Goal: Task Accomplishment & Management: Manage account settings

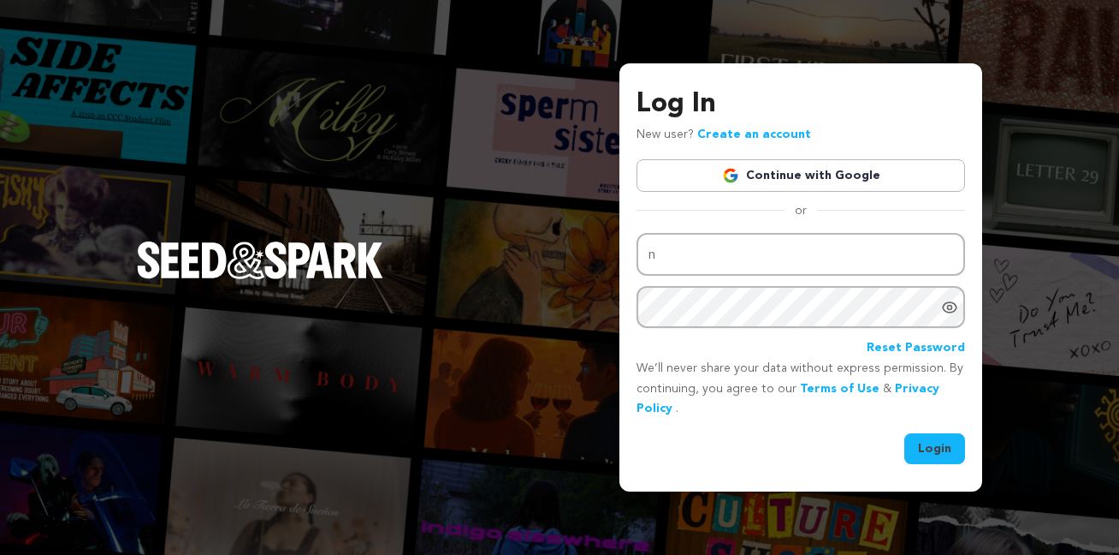
type input "nathan.l.marquez@gmail.com"
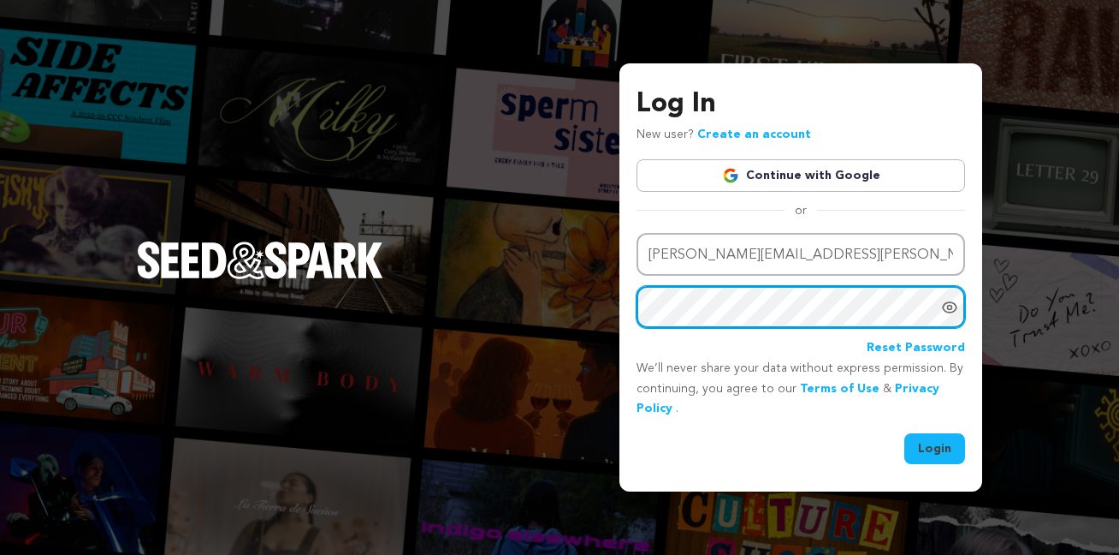
click at [905, 433] on button "Login" at bounding box center [935, 448] width 61 height 31
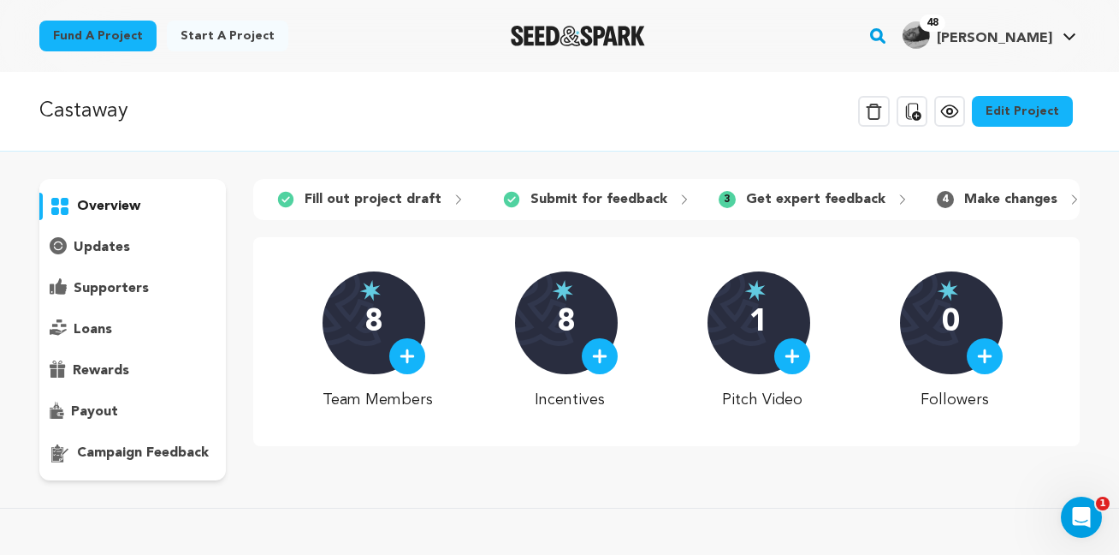
click at [950, 113] on icon at bounding box center [950, 111] width 21 height 21
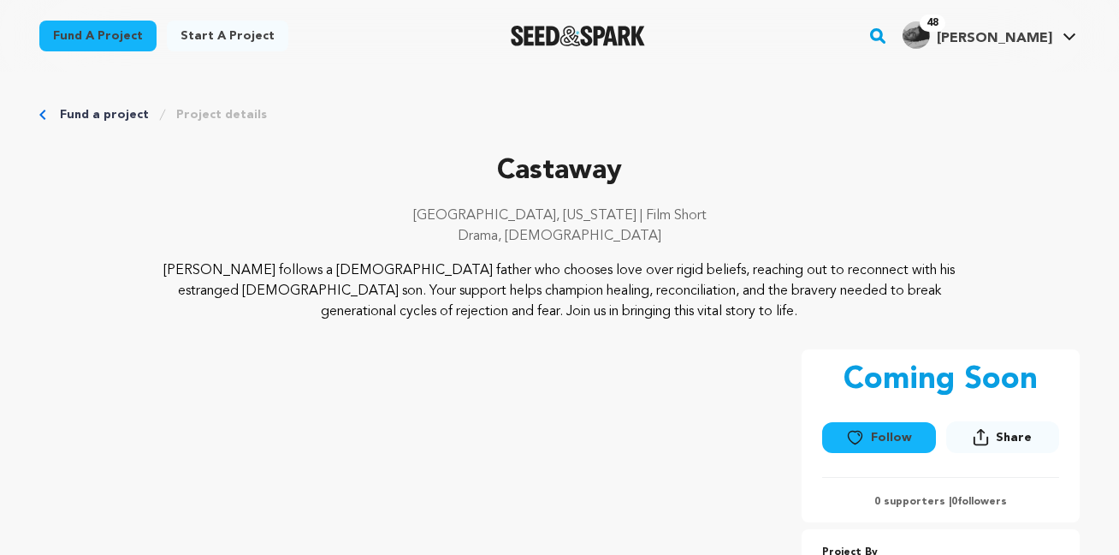
click at [97, 122] on link "Fund a project" at bounding box center [104, 114] width 89 height 17
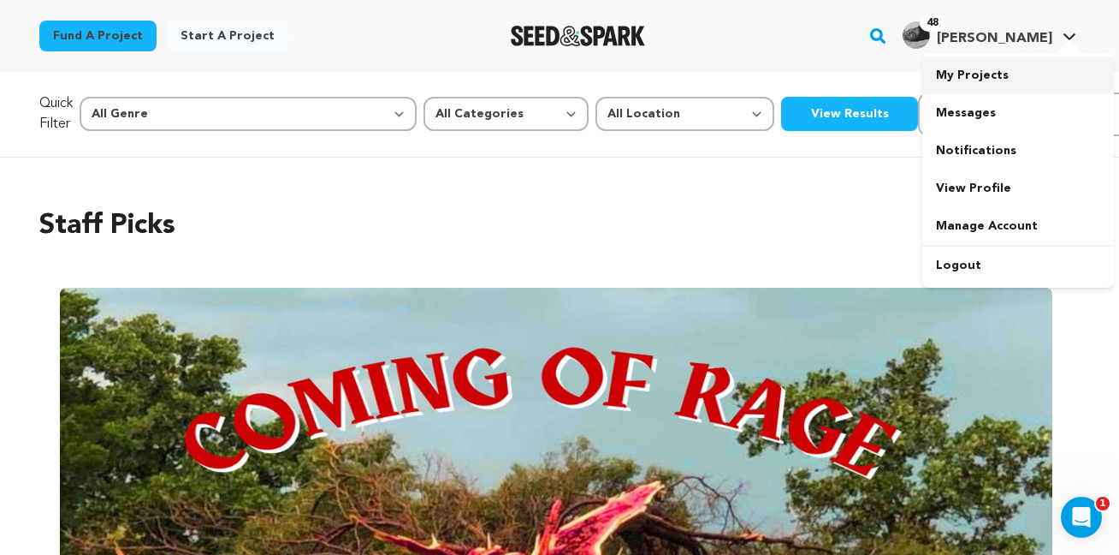
click at [963, 84] on link "My Projects" at bounding box center [1019, 75] width 192 height 38
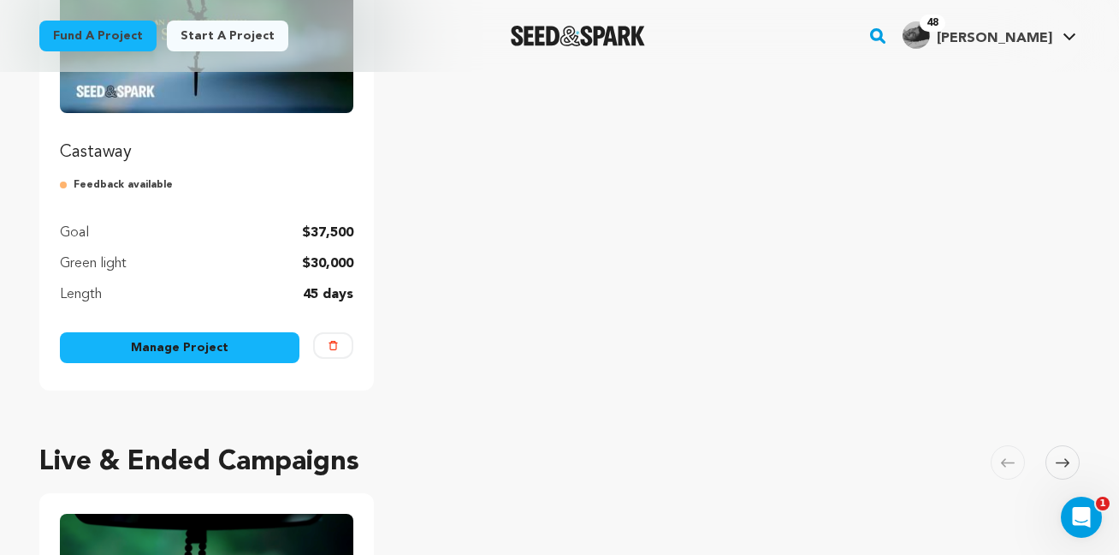
click at [197, 353] on link "Manage Project" at bounding box center [180, 347] width 240 height 31
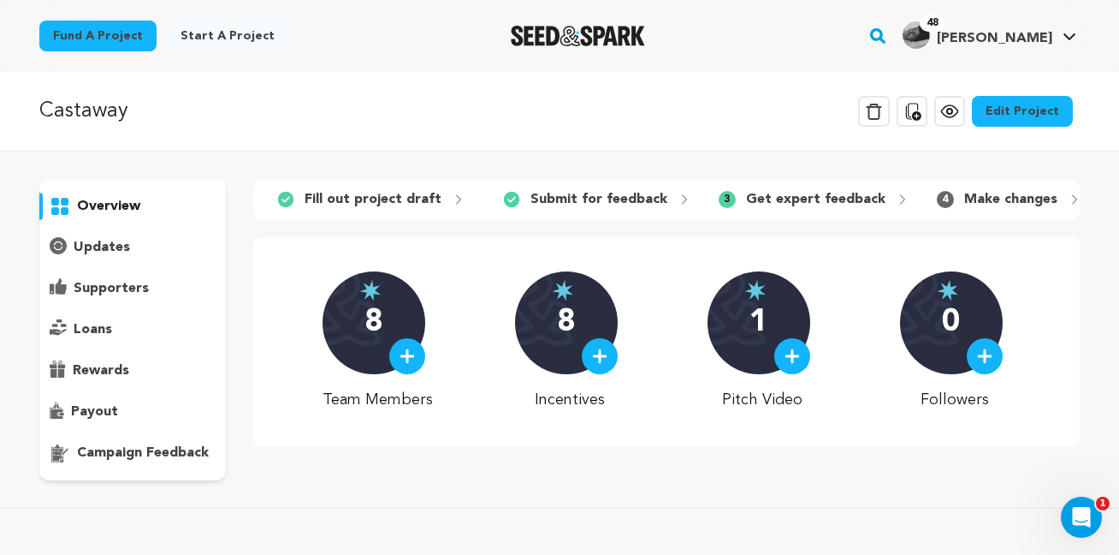
click at [110, 440] on div "campaign feedback" at bounding box center [132, 452] width 187 height 27
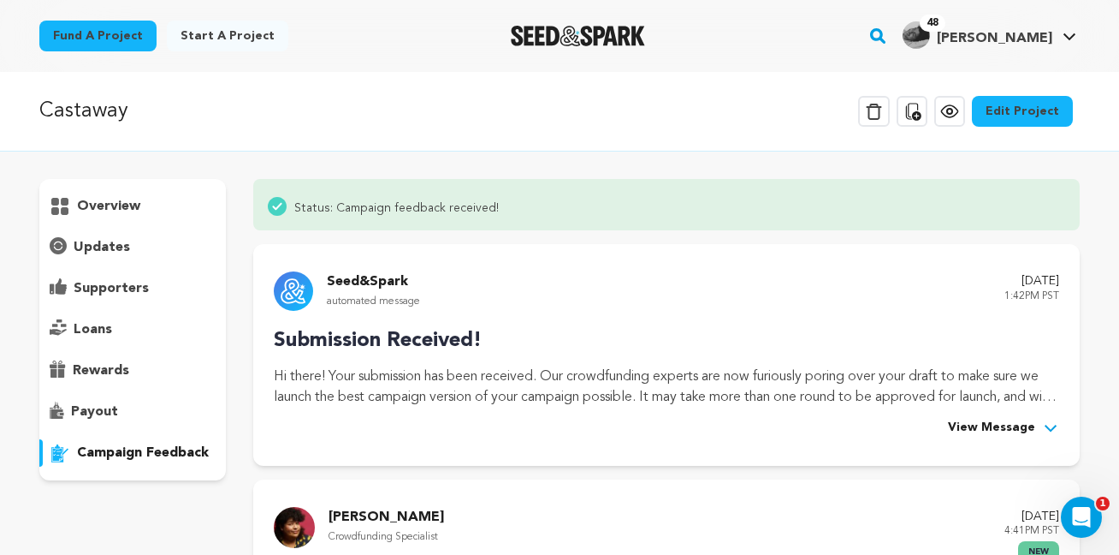
click at [112, 456] on p "campaign feedback" at bounding box center [143, 452] width 132 height 21
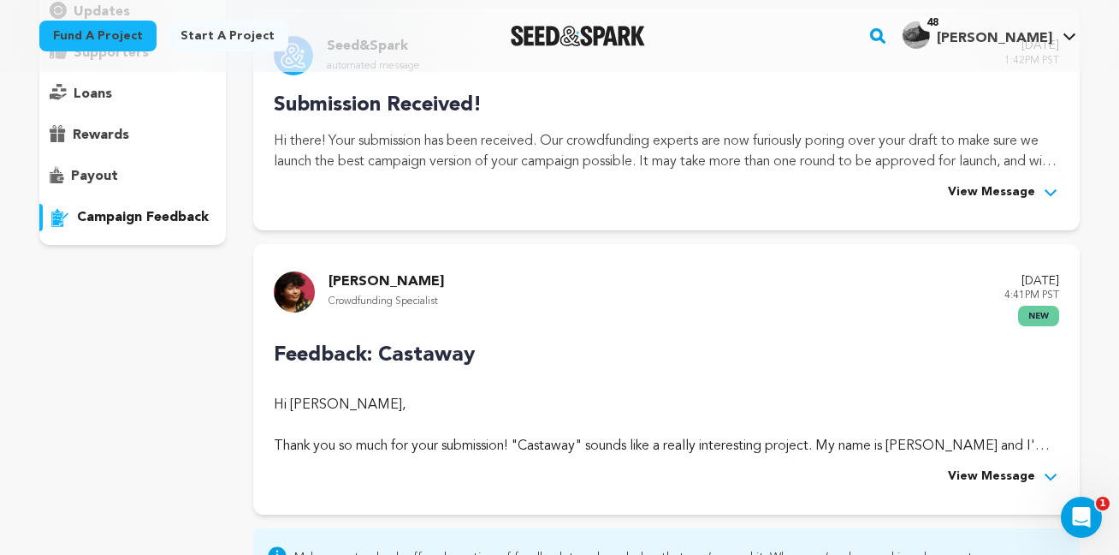
scroll to position [239, 0]
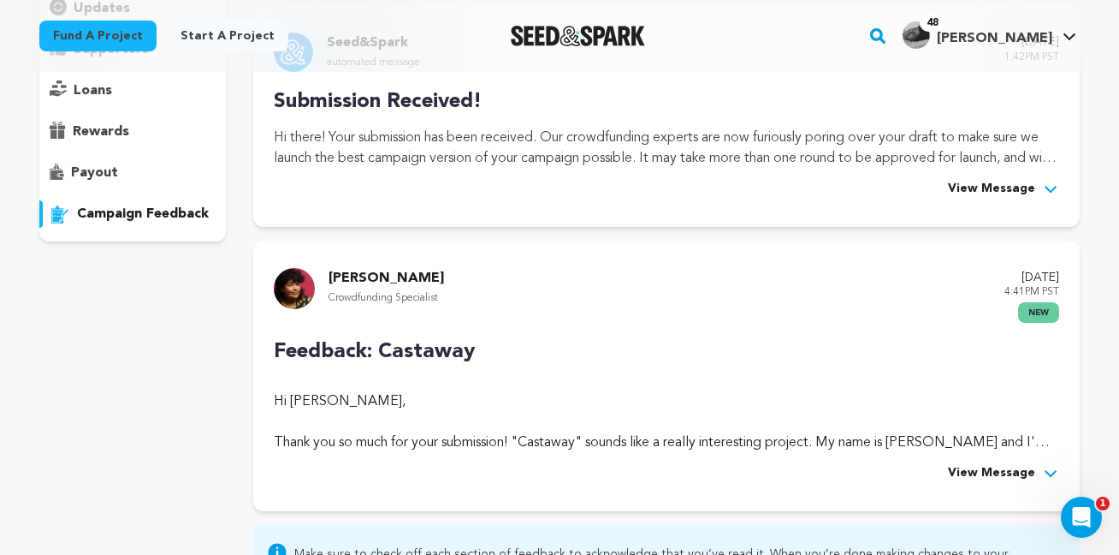
click at [994, 469] on span "View Message" at bounding box center [991, 473] width 87 height 21
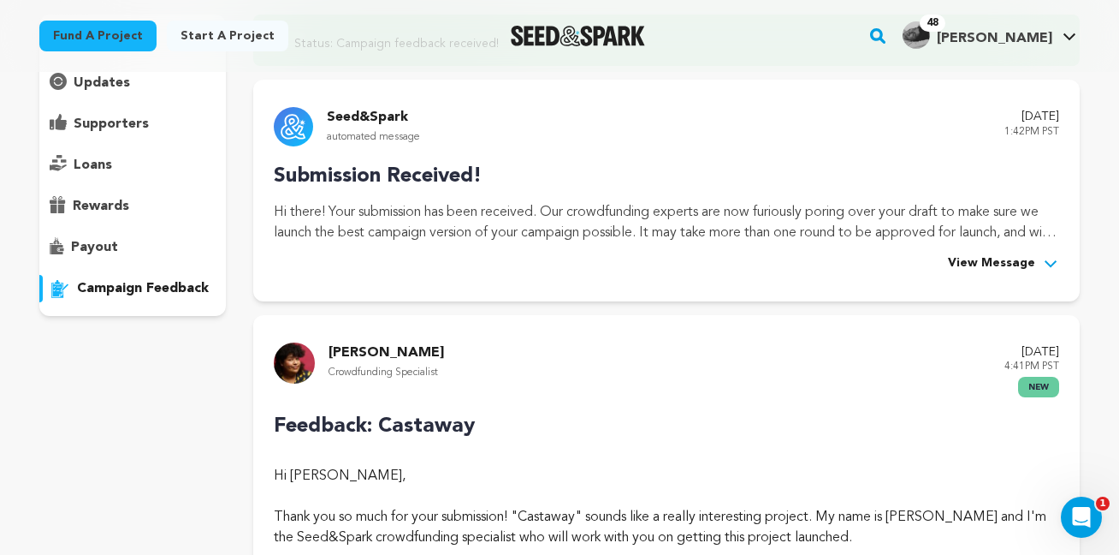
scroll to position [0, 0]
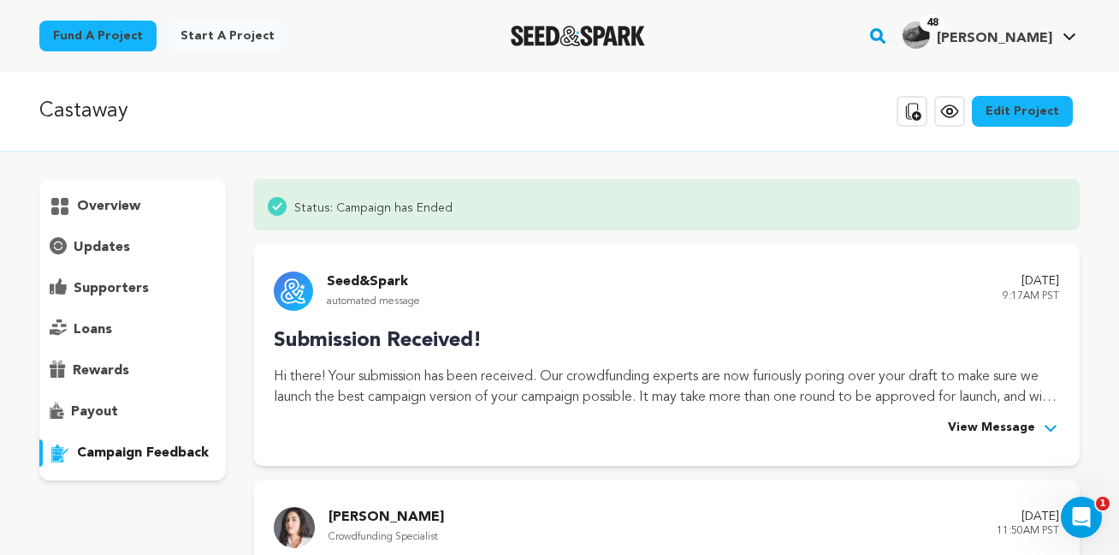
click at [591, 40] on img "Seed&Spark Homepage" at bounding box center [578, 36] width 134 height 21
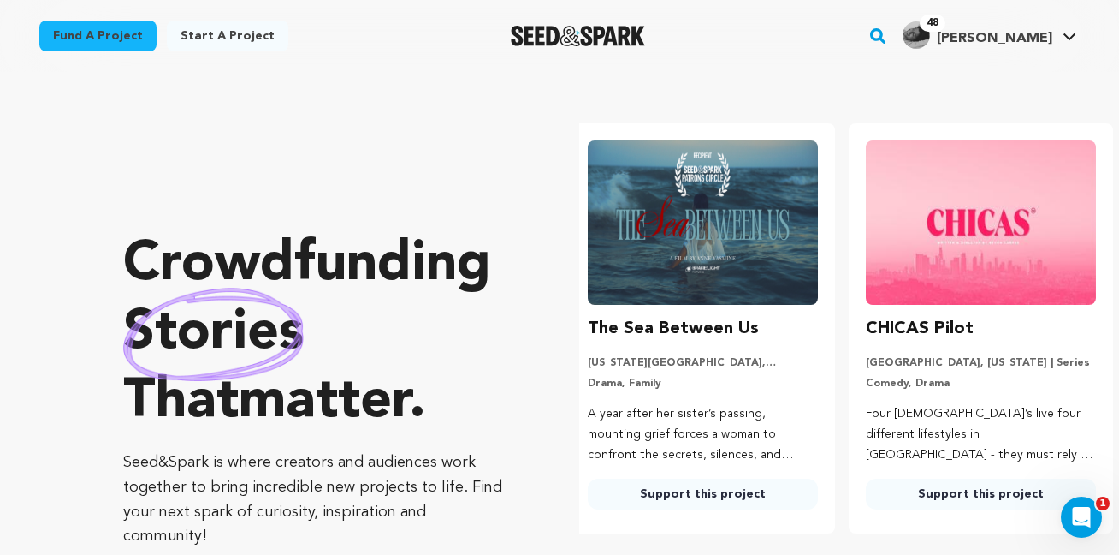
scroll to position [0, 292]
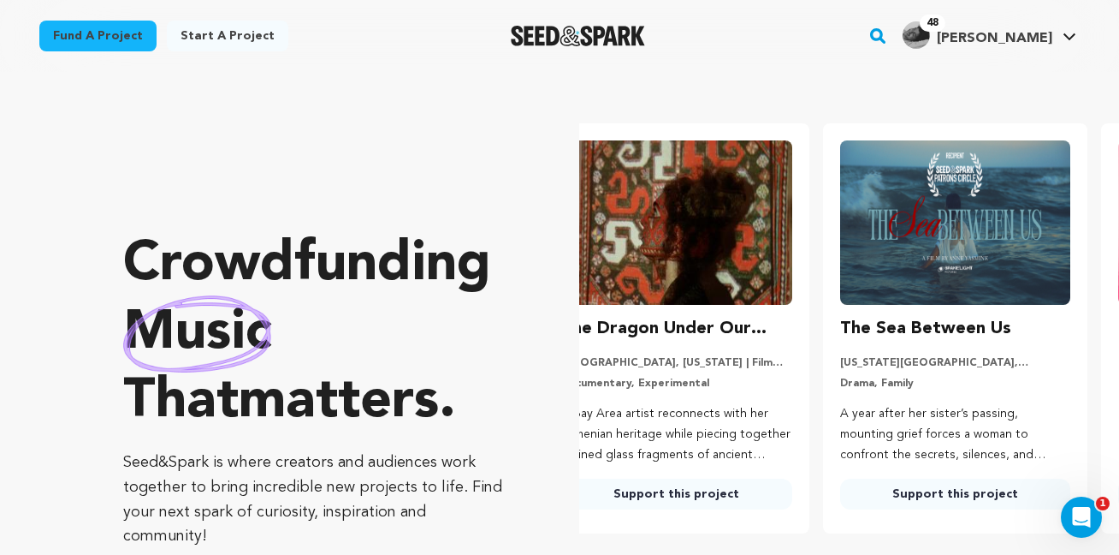
click at [659, 324] on h3 "The Dragon Under Our Feet" at bounding box center [676, 328] width 230 height 27
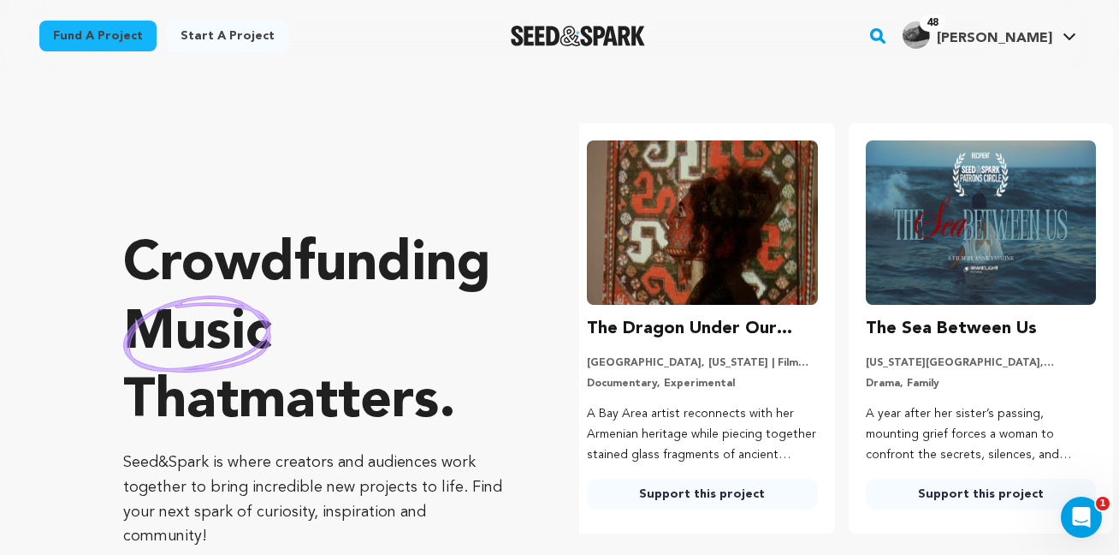
scroll to position [0, 0]
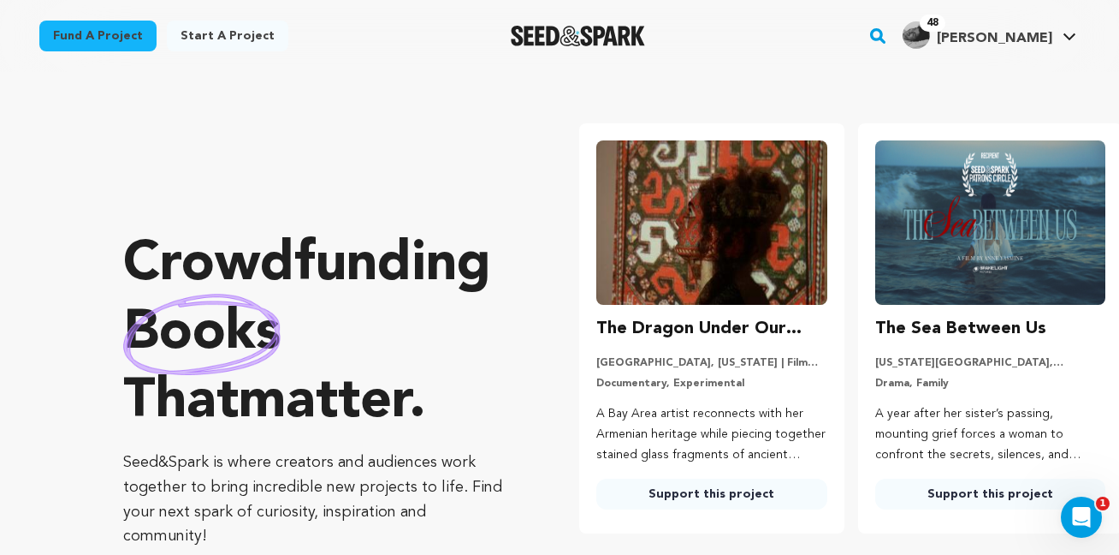
click at [664, 329] on h3 "The Dragon Under Our Feet" at bounding box center [712, 328] width 230 height 27
click at [674, 497] on link "Support this project" at bounding box center [712, 493] width 230 height 31
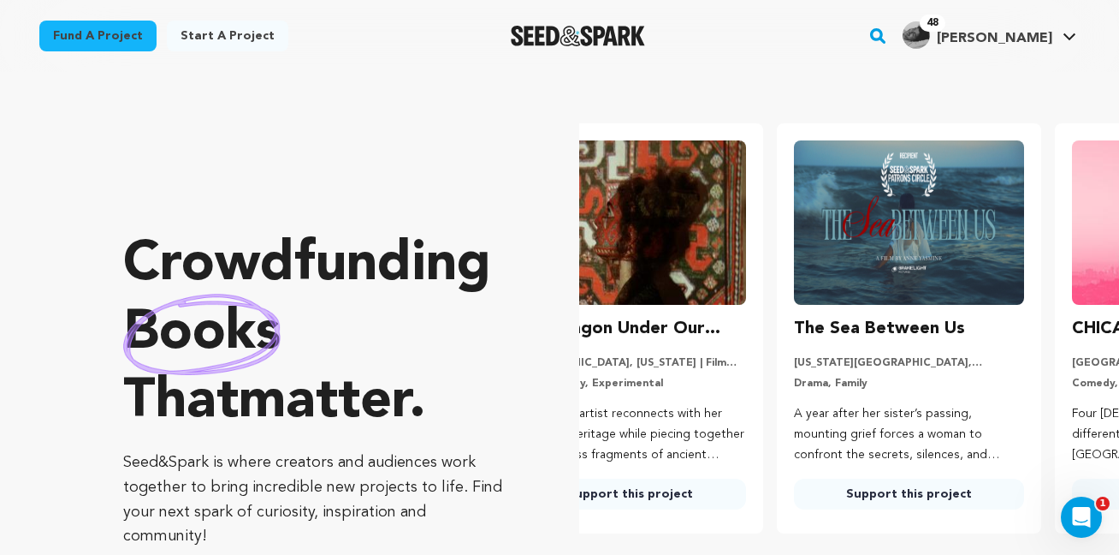
scroll to position [0, 247]
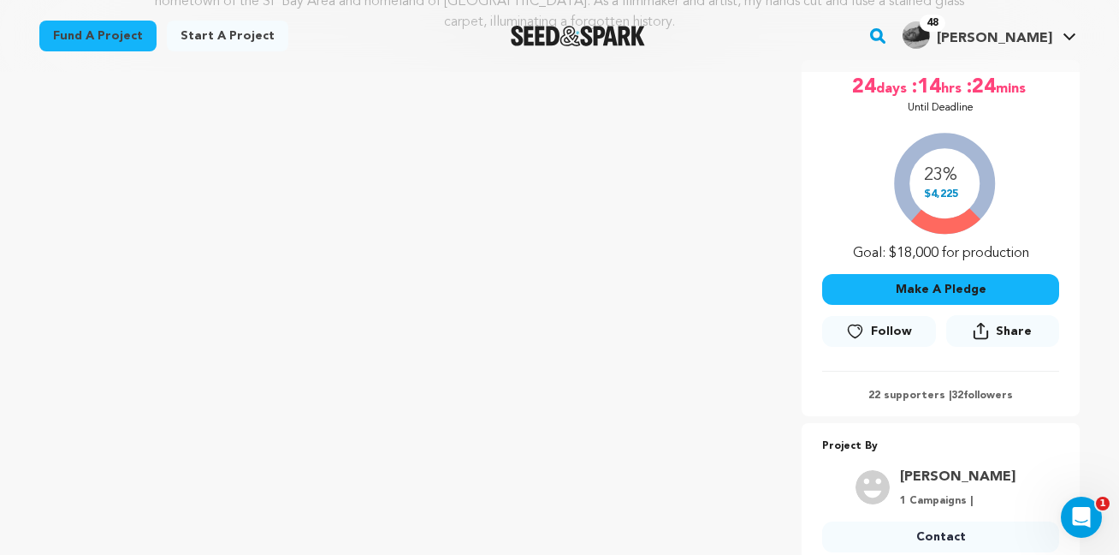
scroll to position [226, 0]
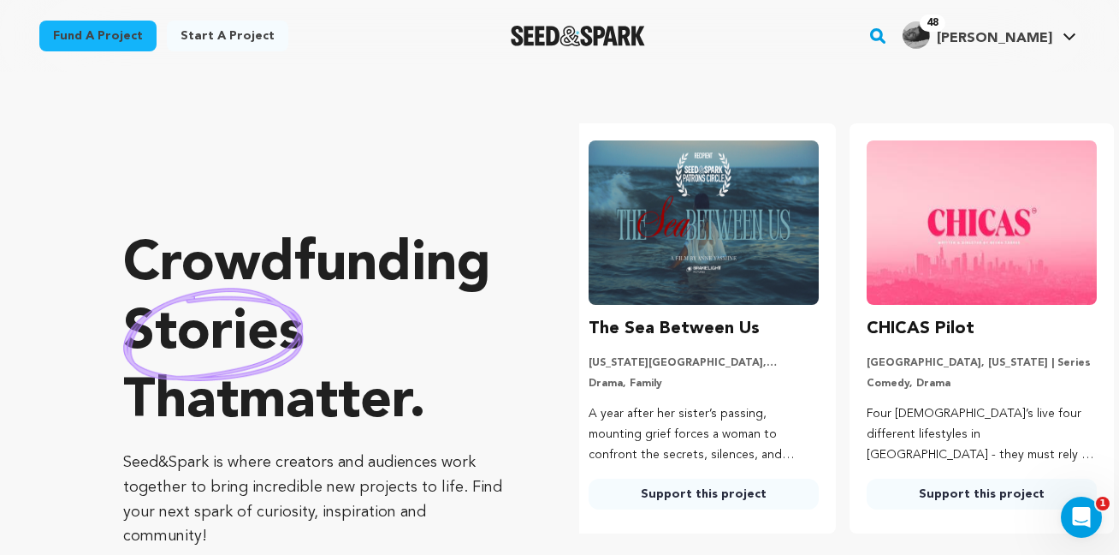
scroll to position [0, 292]
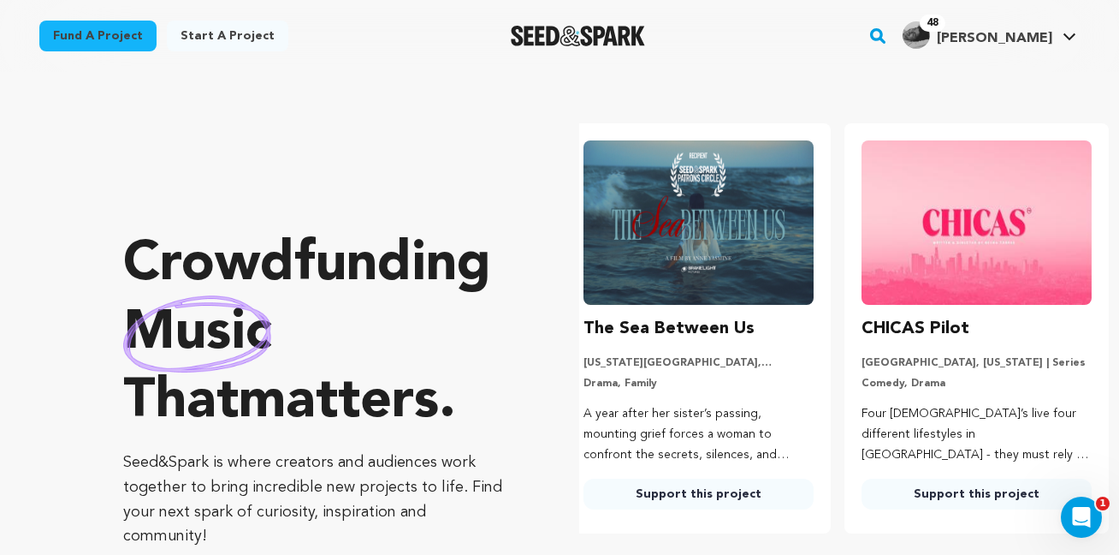
click at [656, 487] on link "Support this project" at bounding box center [699, 493] width 230 height 31
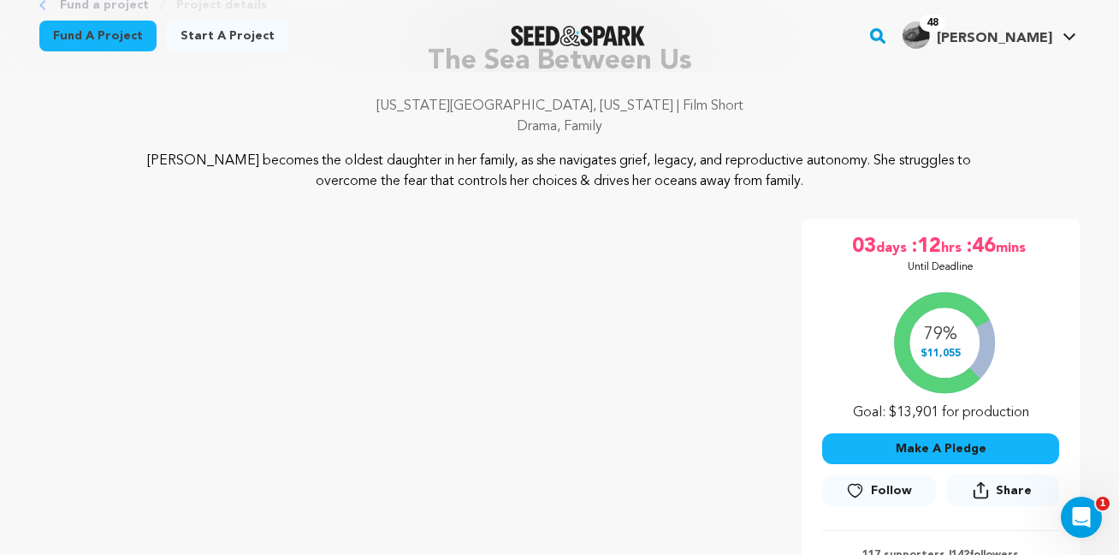
scroll to position [119, 0]
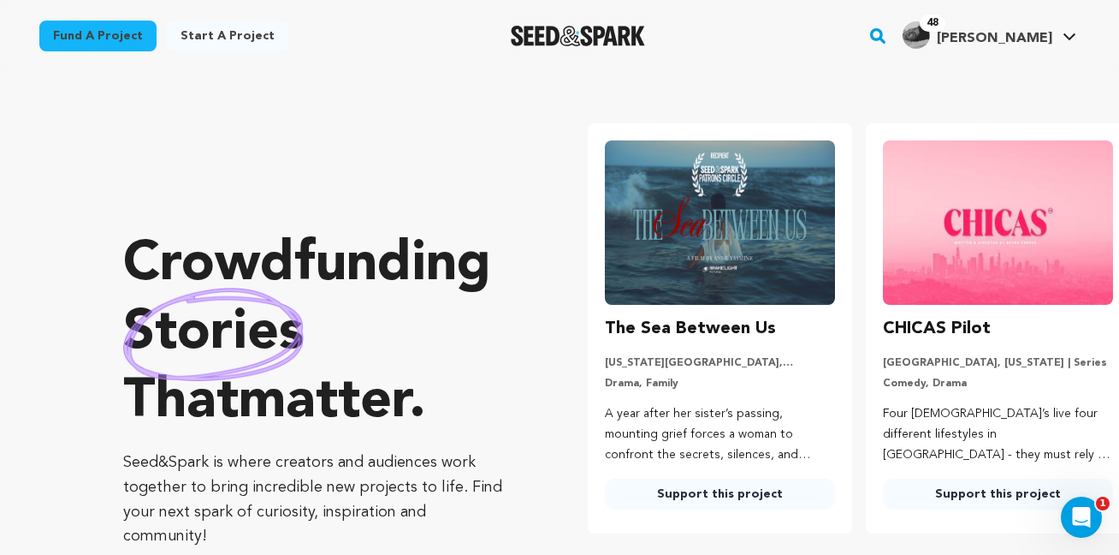
scroll to position [0, 292]
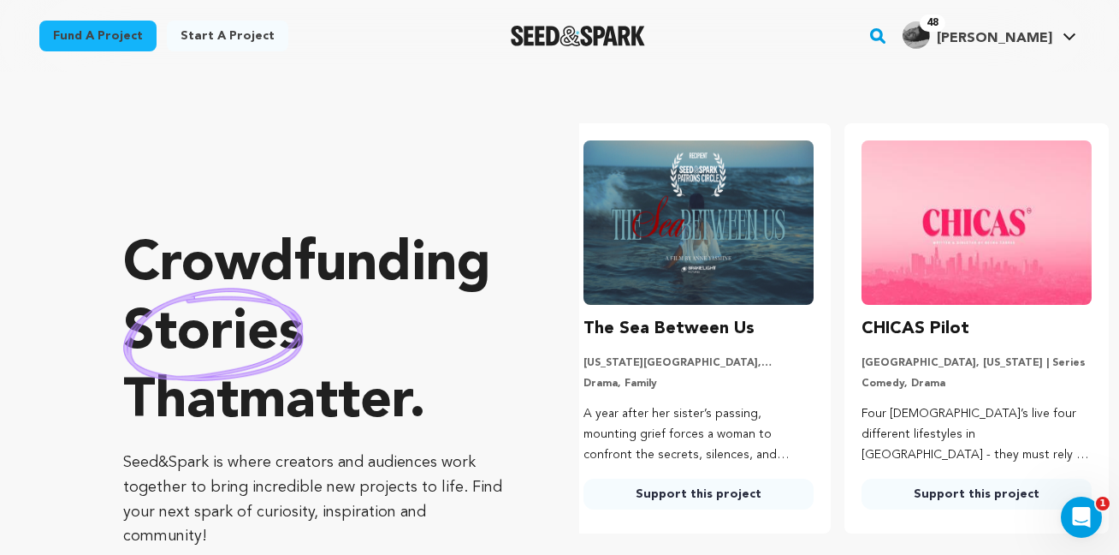
click at [929, 481] on link "Support this project" at bounding box center [977, 493] width 230 height 31
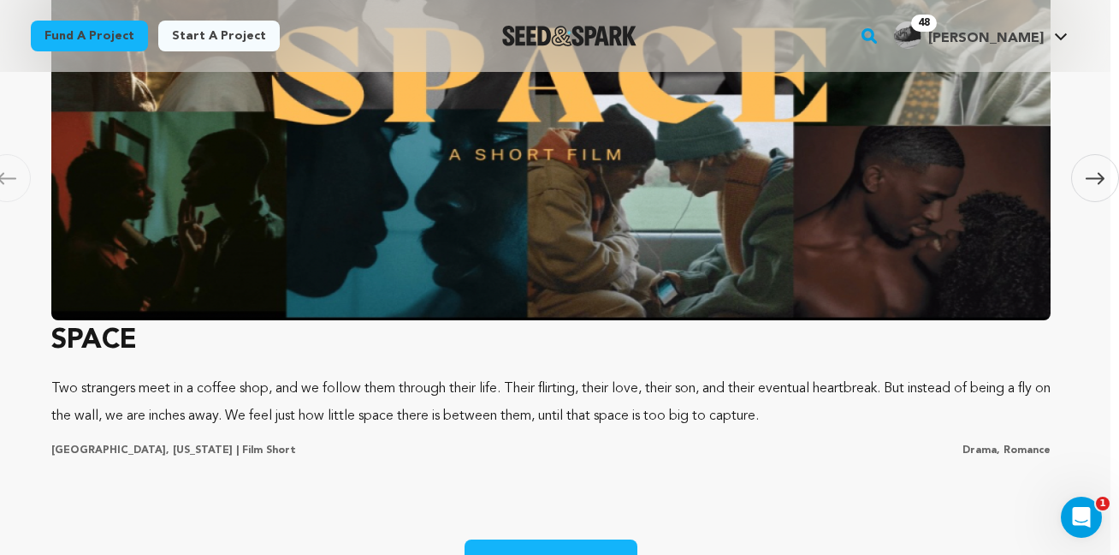
scroll to position [1047, 9]
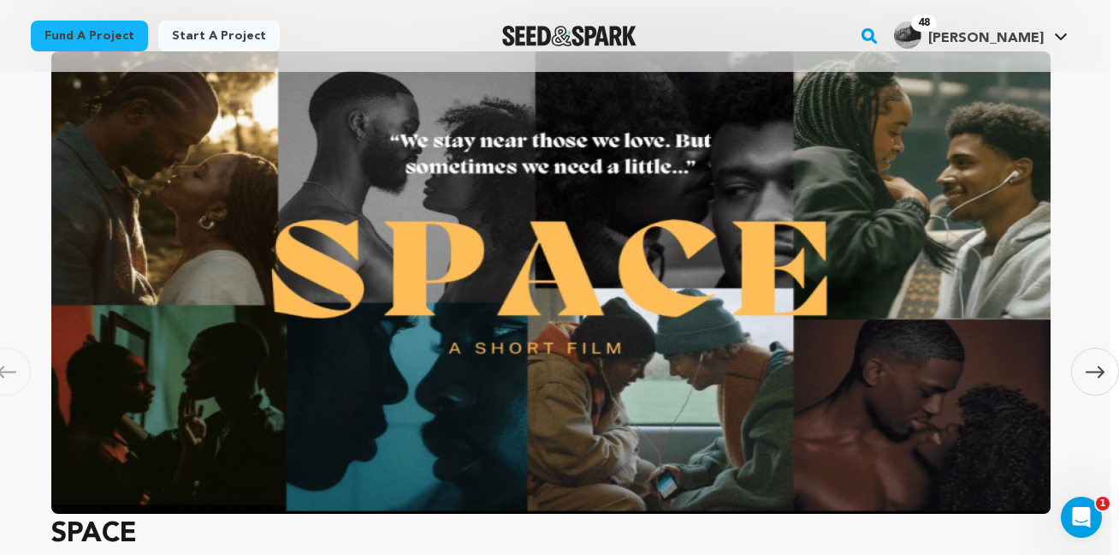
click at [512, 363] on img at bounding box center [551, 282] width 1000 height 462
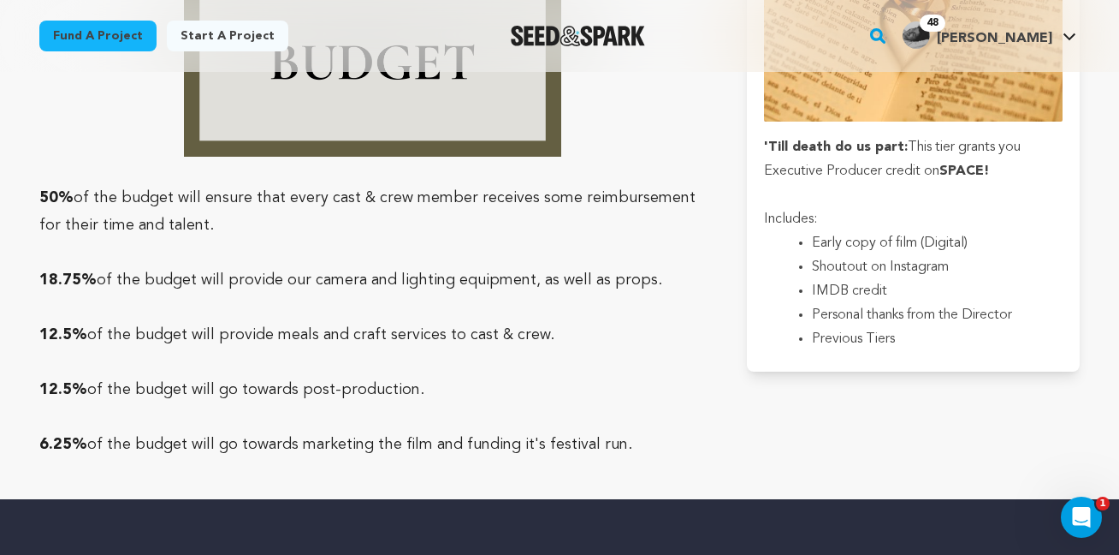
scroll to position [5326, 0]
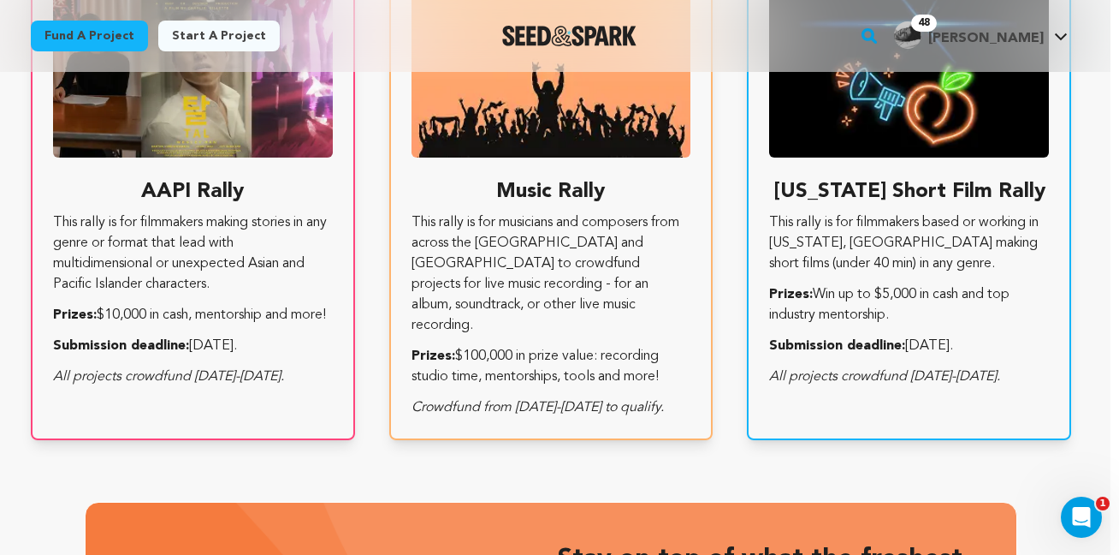
scroll to position [3060, 9]
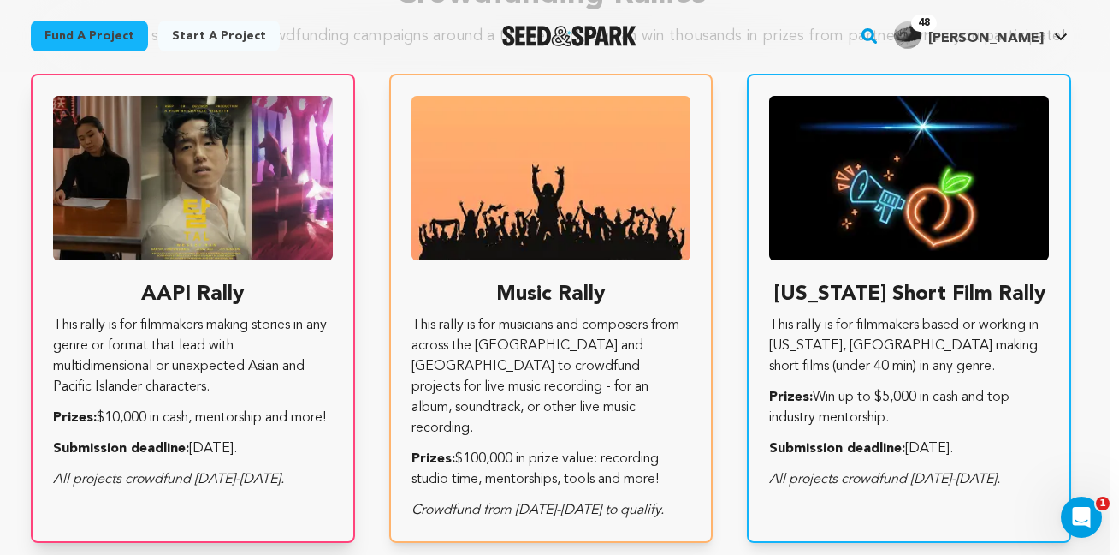
click at [223, 304] on h3 "AAPI Rally" at bounding box center [193, 294] width 280 height 27
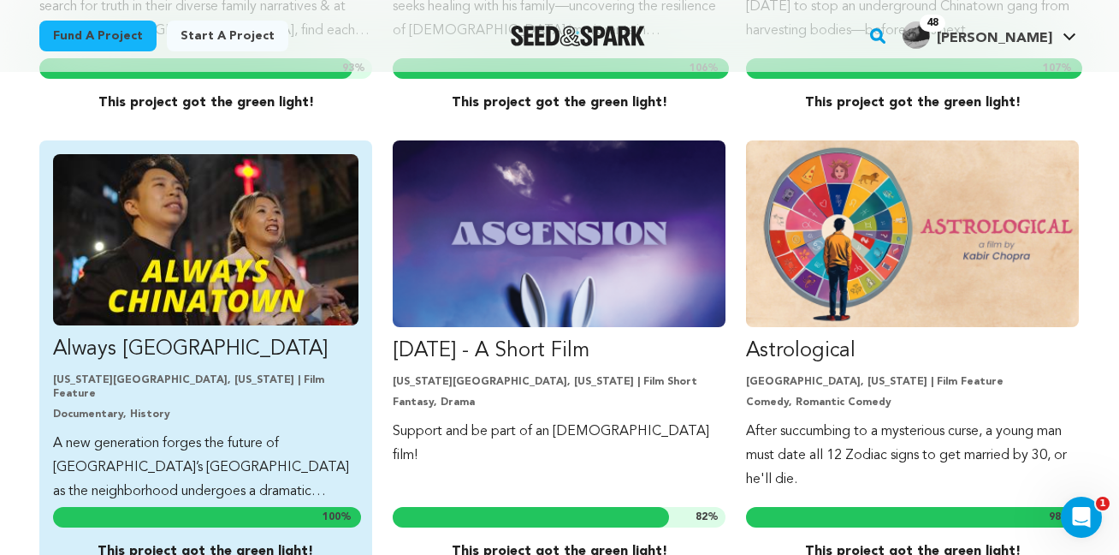
scroll to position [995, 0]
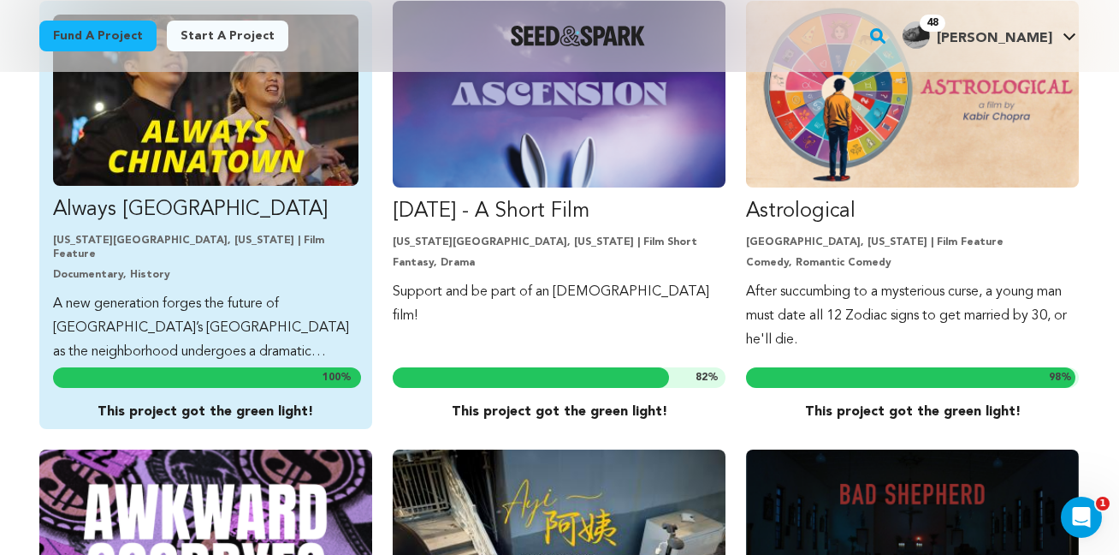
click at [287, 240] on p "New York City, New York | Film Feature" at bounding box center [206, 247] width 306 height 27
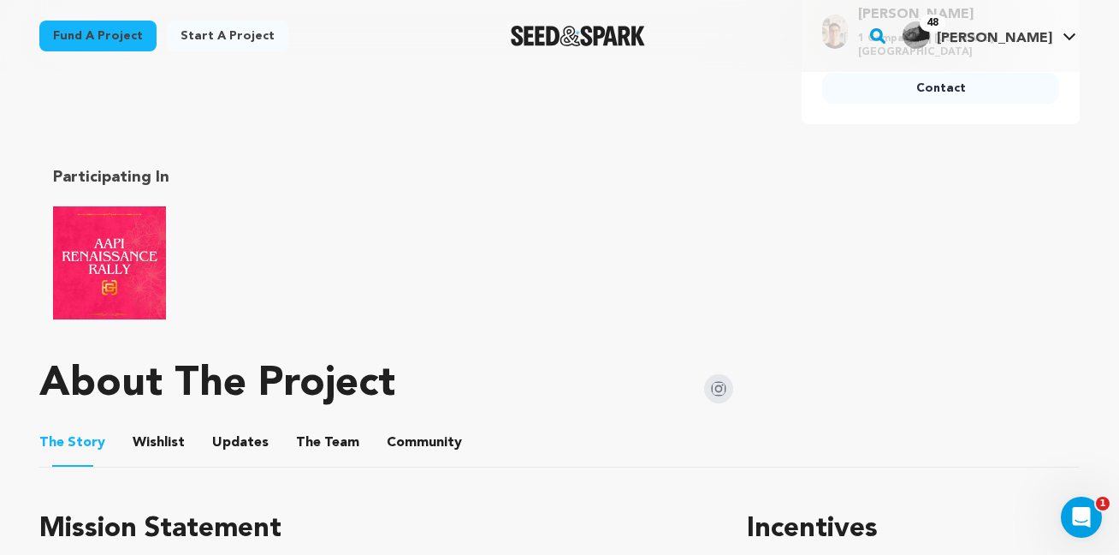
scroll to position [723, 0]
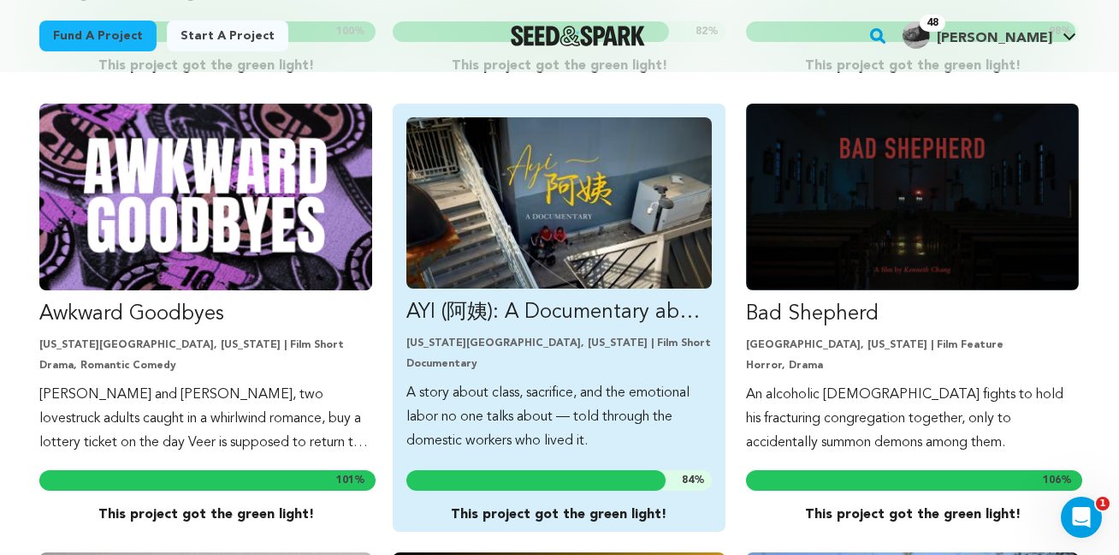
scroll to position [1342, 0]
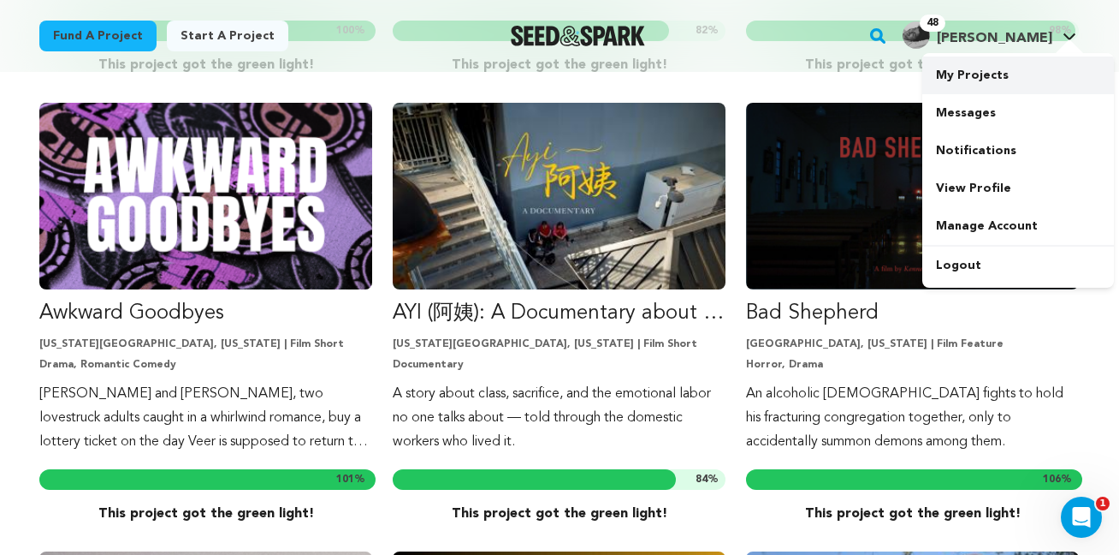
click at [979, 74] on link "My Projects" at bounding box center [1019, 75] width 192 height 38
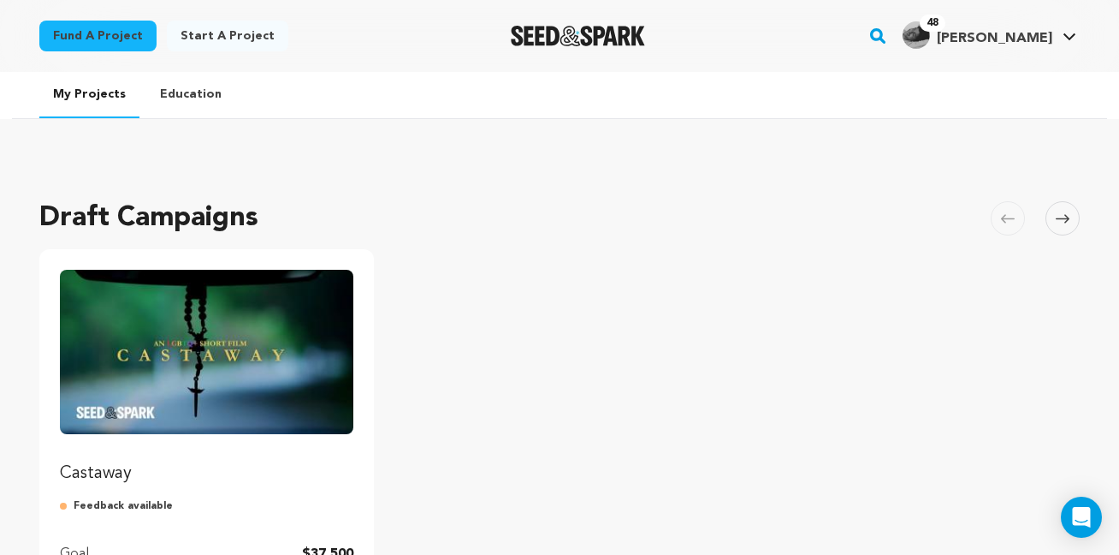
scroll to position [281, 0]
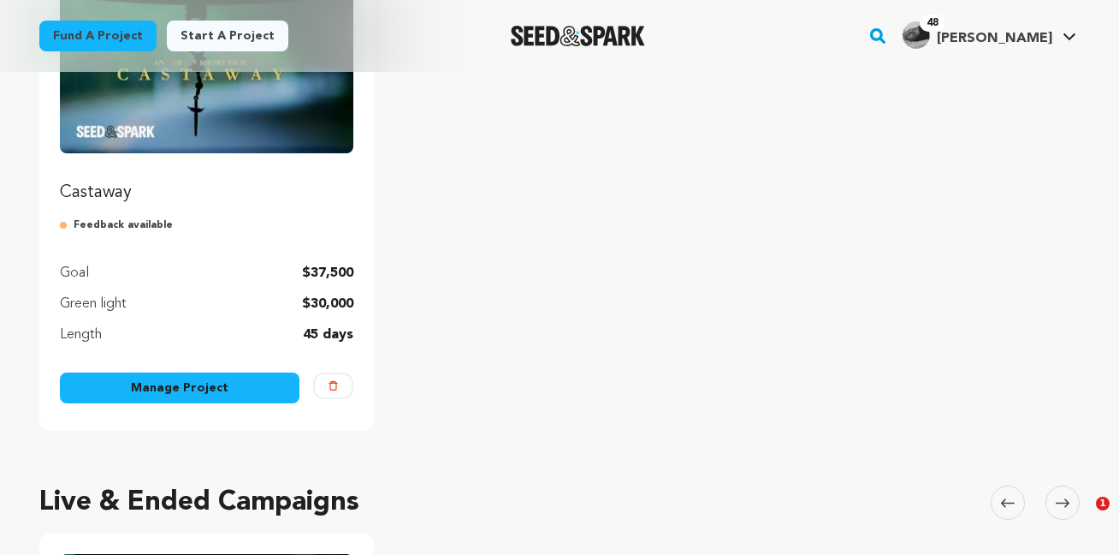
click at [205, 380] on link "Manage Project" at bounding box center [180, 387] width 240 height 31
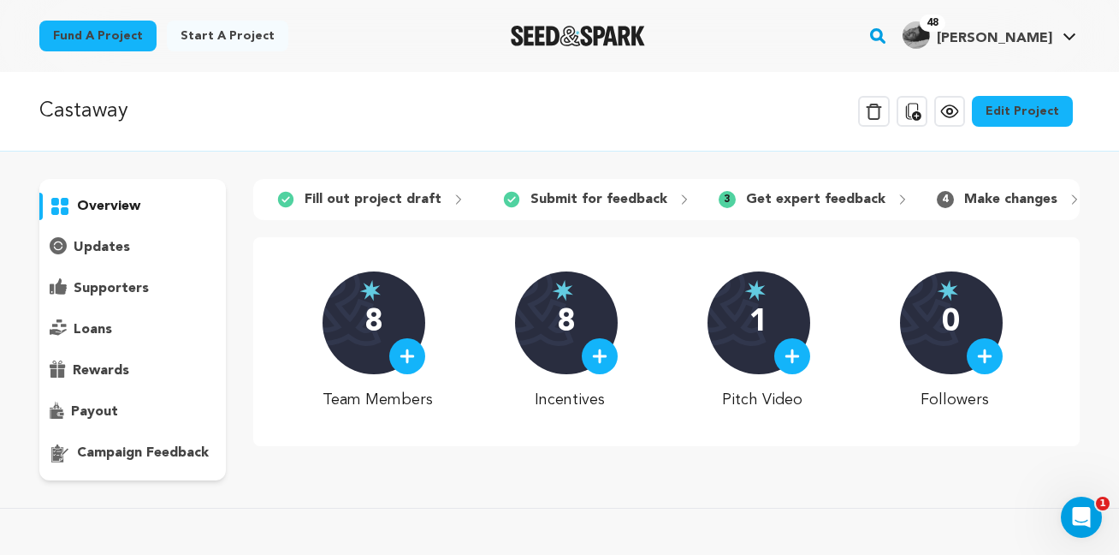
click at [944, 111] on link "View project" at bounding box center [950, 111] width 31 height 31
